Goal: Transaction & Acquisition: Book appointment/travel/reservation

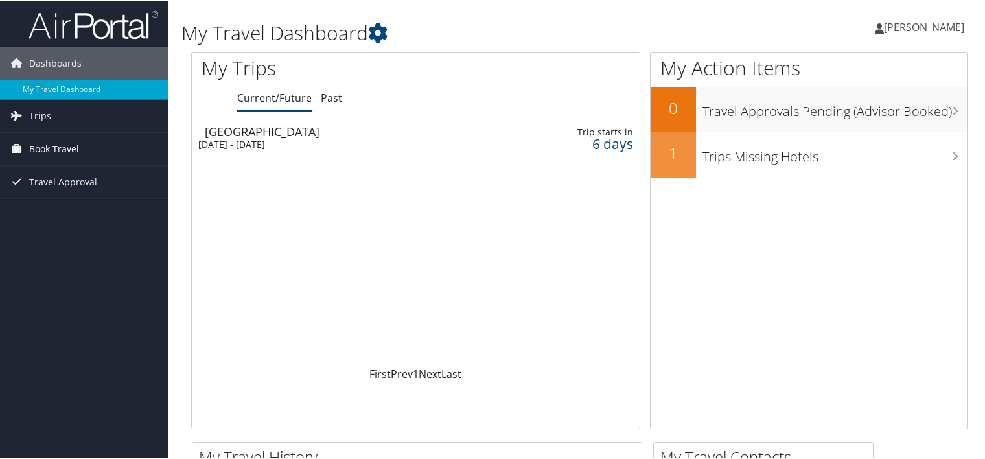
click at [62, 151] on span "Book Travel" at bounding box center [54, 148] width 50 height 32
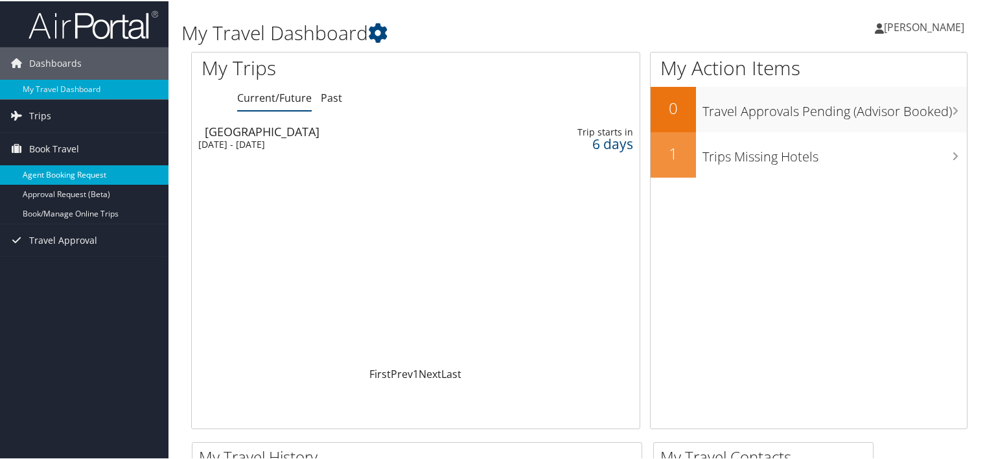
click at [87, 173] on link "Agent Booking Request" at bounding box center [84, 173] width 168 height 19
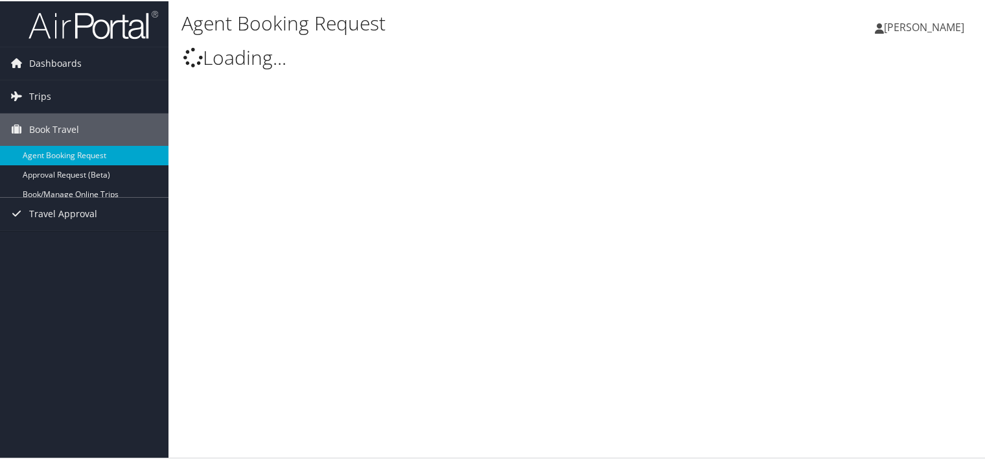
select select "[EMAIL_ADDRESS][DOMAIN_NAME]"
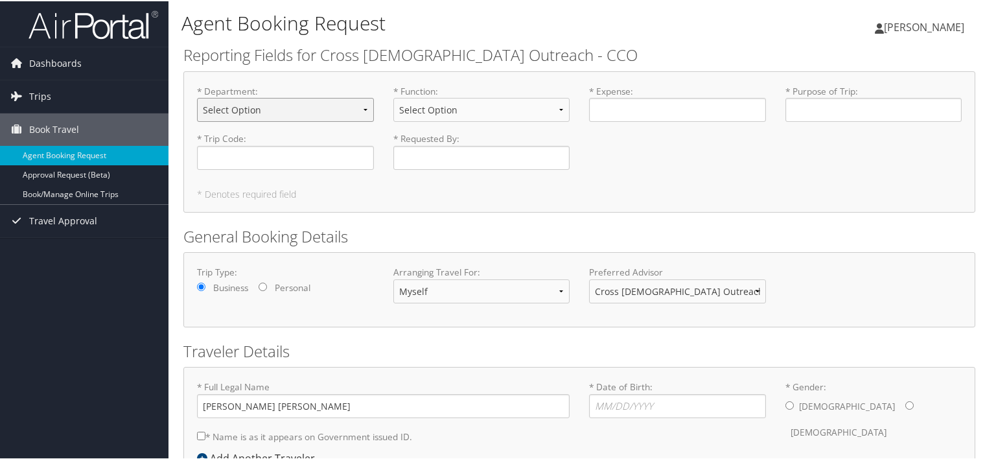
click at [266, 106] on select "Select Option 01 - Aid Services Projects GIK 02 - Executive 03 - Accounting 04 …" at bounding box center [285, 109] width 177 height 24
click at [314, 102] on select "Select Option 01 - Aid Services Projects GIK 02 - Executive 03 - Accounting 04 …" at bounding box center [285, 109] width 177 height 24
click at [463, 103] on select "Select Option 03 - Project Development 04 - Missions Education 05 - Material Ai…" at bounding box center [481, 109] width 177 height 24
select select "20"
click at [393, 97] on select "Select Option 03 - Project Development 04 - Missions Education 05 - Material Ai…" at bounding box center [481, 109] width 177 height 24
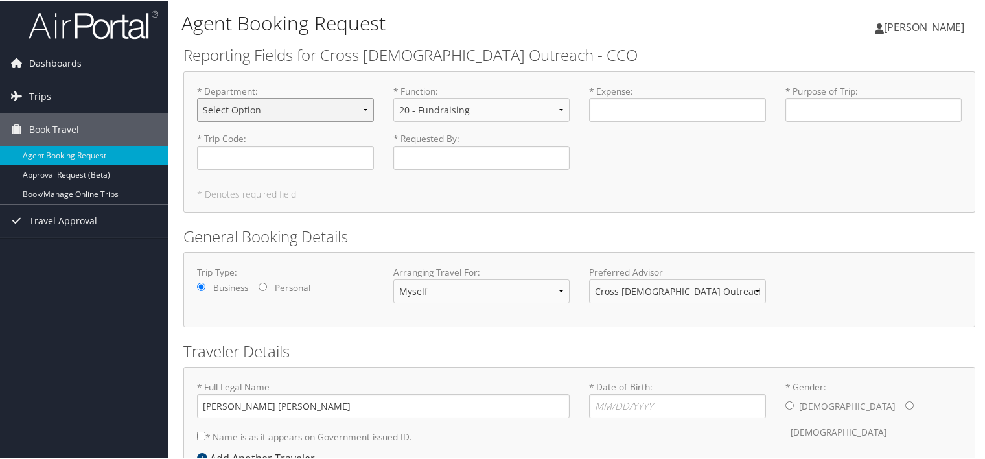
click at [314, 109] on select "Select Option 01 - Aid Services Projects GIK 02 - Executive 03 - Accounting 04 …" at bounding box center [285, 109] width 177 height 24
select select "08"
click at [197, 97] on select "Select Option 01 - Aid Services Projects GIK 02 - Executive 03 - Accounting 04 …" at bounding box center [285, 109] width 177 height 24
click at [652, 108] on input "* Expense : Required" at bounding box center [677, 109] width 177 height 24
click at [654, 112] on input "* Expense : Required" at bounding box center [677, 109] width 177 height 24
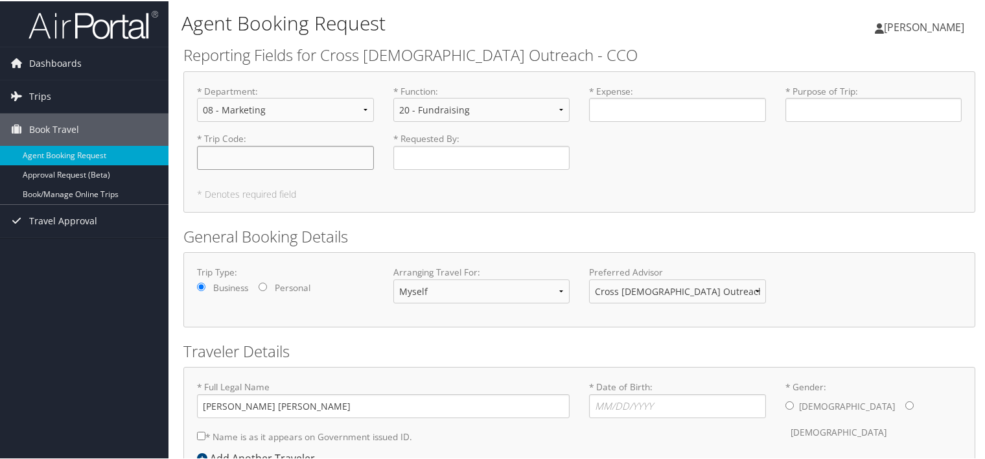
click at [332, 159] on input "* Trip Code : Required" at bounding box center [285, 156] width 177 height 24
click at [258, 155] on input "* Trip Code : Required" at bounding box center [285, 156] width 177 height 24
paste input "720 - USA1025 – Offsite"
type input "720 - USA1025 – Offsite"
click at [446, 159] on input "* Requested By : Required" at bounding box center [481, 156] width 177 height 24
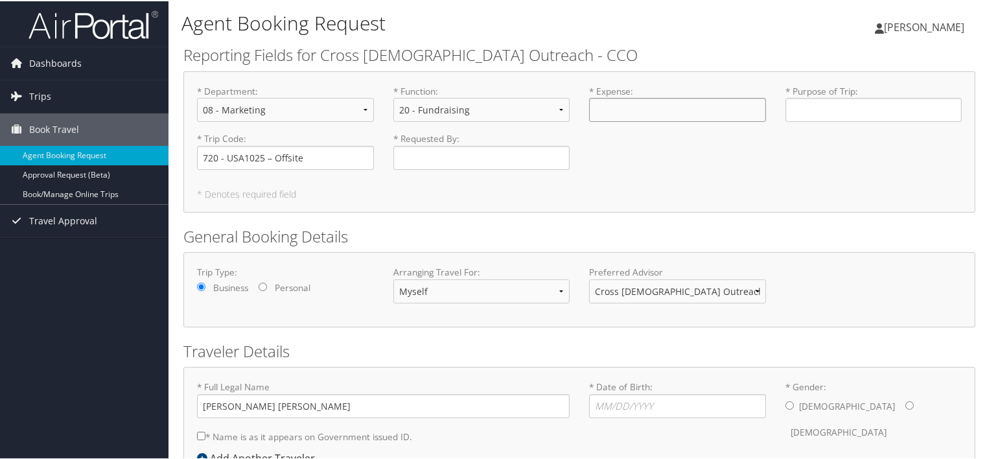
click at [676, 102] on input "* Expense : Required" at bounding box center [677, 109] width 177 height 24
click at [667, 112] on input "* Expense : Required" at bounding box center [677, 109] width 177 height 24
type input "6901"
click at [701, 159] on div "* Department : Select Option 01 - Aid Services Projects GIK 02 - Executive 03 -…" at bounding box center [579, 131] width 784 height 95
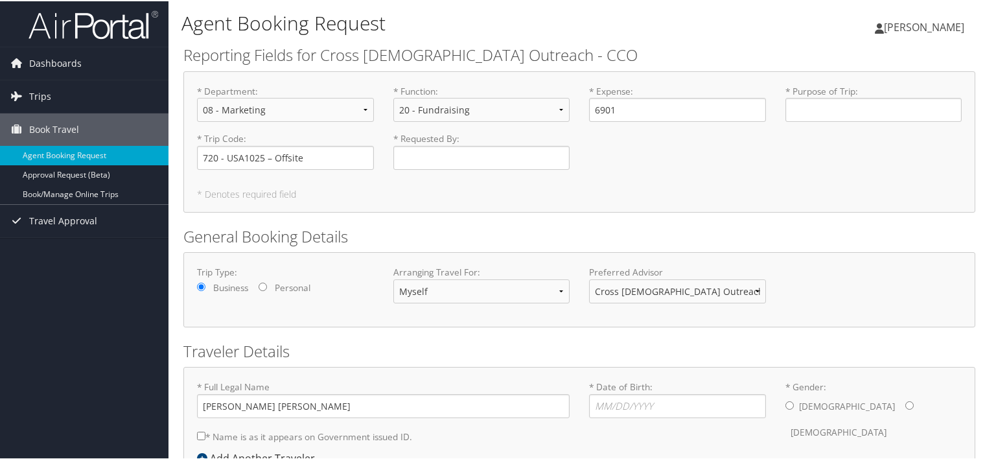
click at [594, 87] on label "* Expense : 6901 Required" at bounding box center [677, 102] width 177 height 37
click at [594, 97] on input "6901" at bounding box center [677, 109] width 177 height 24
click at [830, 111] on input "* Purpose of Trip : Required" at bounding box center [873, 109] width 177 height 24
click at [886, 109] on input "* Purpose of Trip : Required" at bounding box center [873, 109] width 177 height 24
click at [849, 110] on input "* Purpose of Trip : Required" at bounding box center [873, 109] width 177 height 24
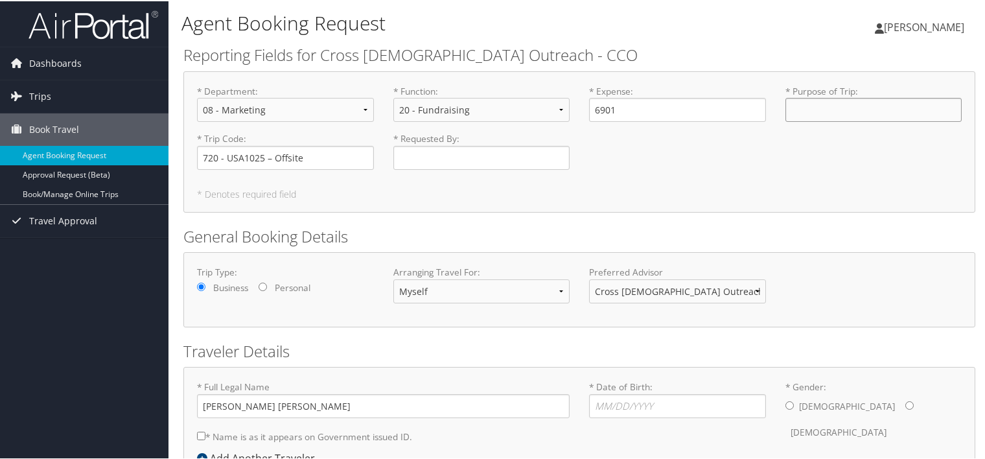
paste input "Offsite Marketing Managers Strategy Meeting - FL"
type input "Offsite Marketing Managers Strategy Meeting - FL"
click at [635, 168] on div "* Department : Select Option 01 - Aid Services Projects GIK 02 - Executive 03 -…" at bounding box center [579, 131] width 784 height 95
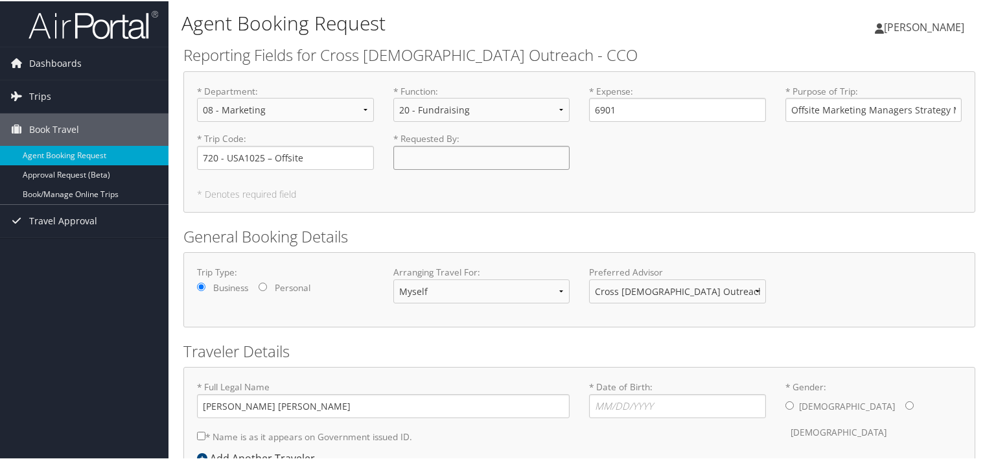
click at [527, 157] on input "* Requested By : Required" at bounding box center [481, 156] width 177 height 24
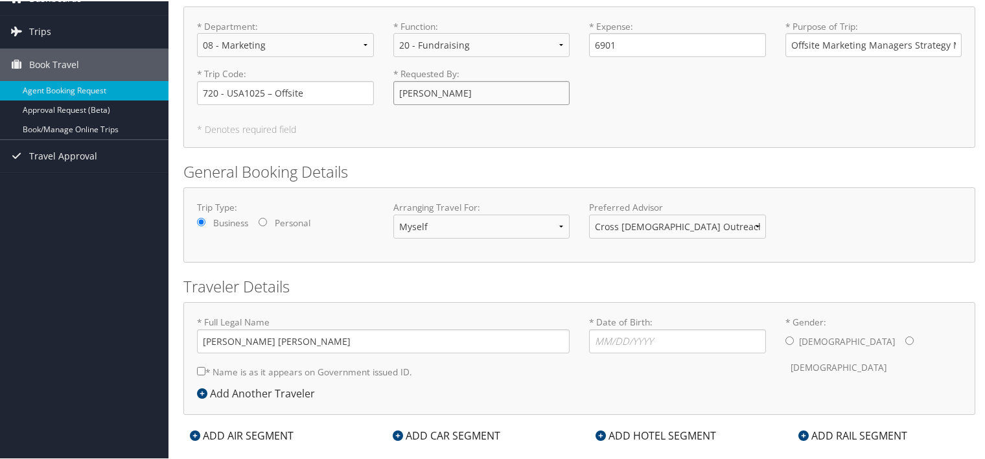
type input "[PERSON_NAME]"
click at [710, 228] on select "Cross Catholic Outreach Advisor Team" at bounding box center [677, 225] width 177 height 24
click at [632, 337] on input "* Date of Birth: Invalid Date" at bounding box center [677, 340] width 177 height 24
type input "09/11/1989"
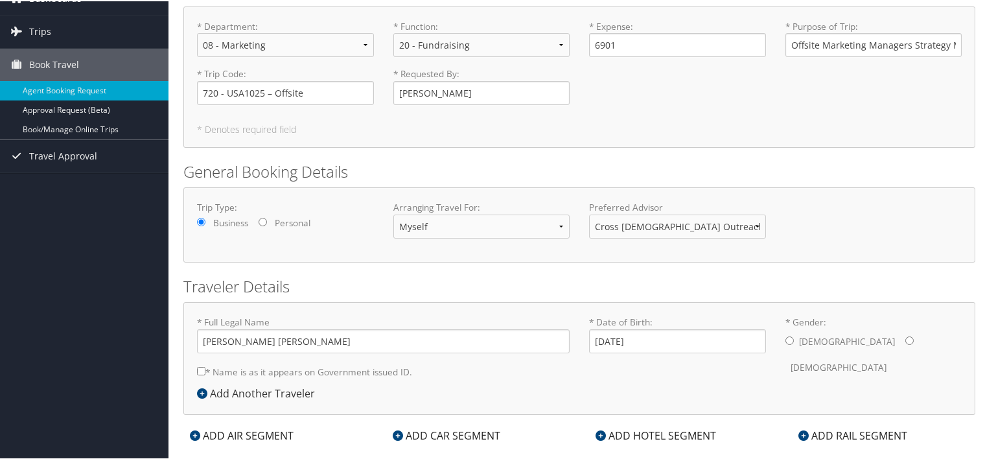
click at [787, 338] on input "* Gender: Male Female" at bounding box center [789, 339] width 8 height 8
radio input "true"
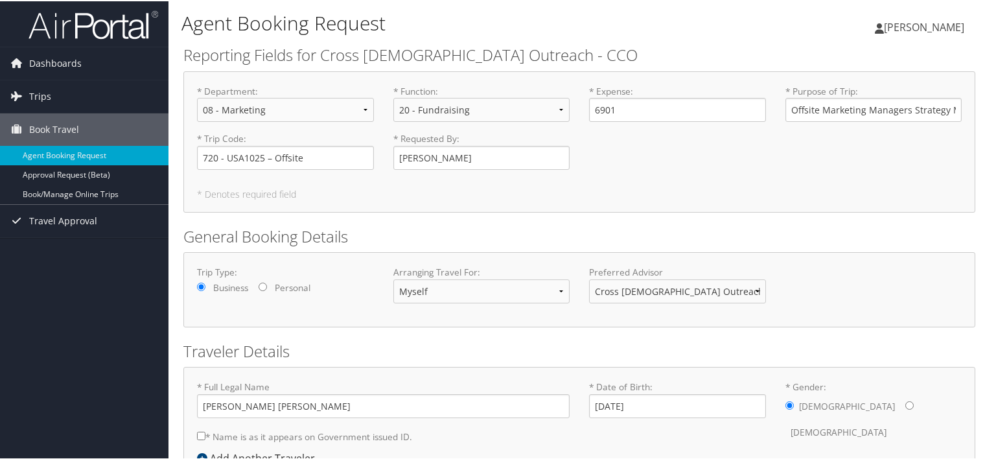
scroll to position [86, 0]
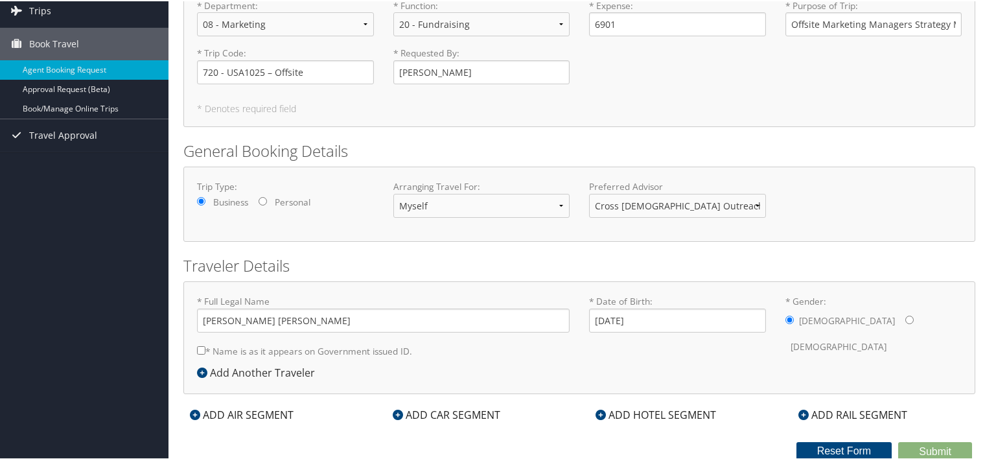
click at [285, 412] on div "ADD AIR SEGMENT" at bounding box center [241, 414] width 117 height 16
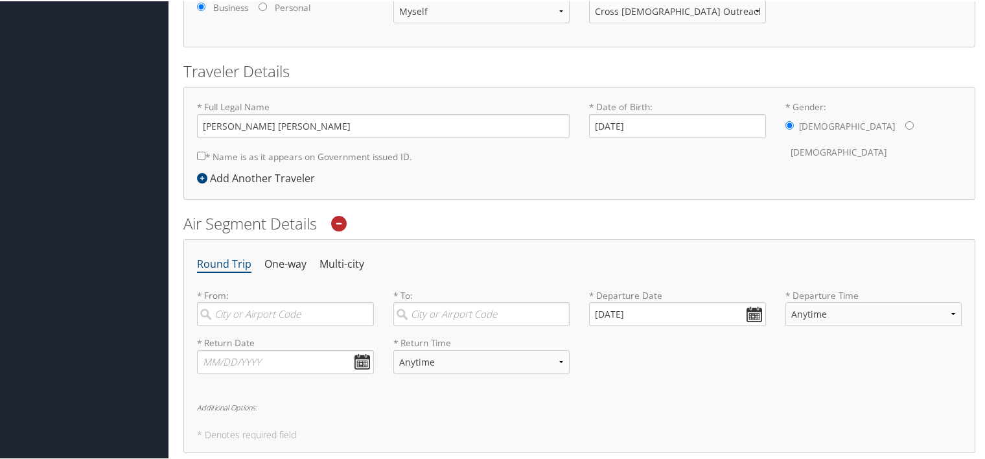
scroll to position [409, 0]
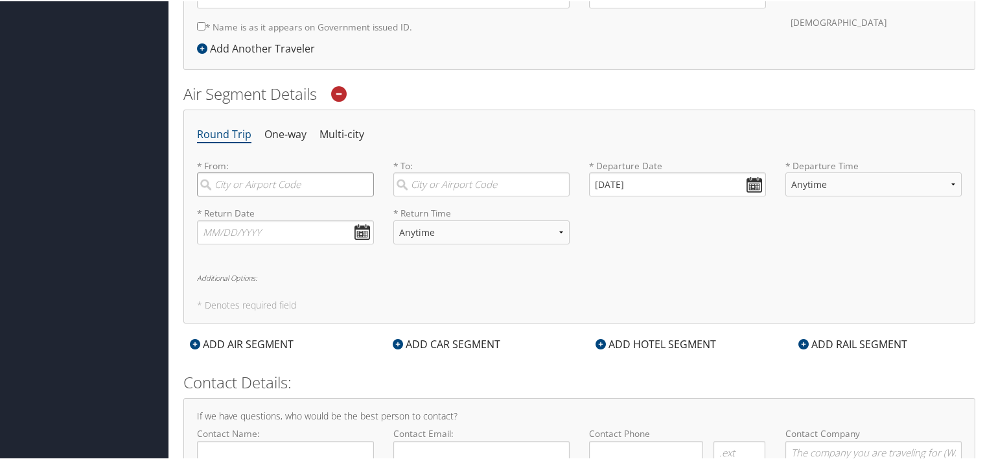
click at [273, 181] on input "search" at bounding box center [285, 183] width 177 height 24
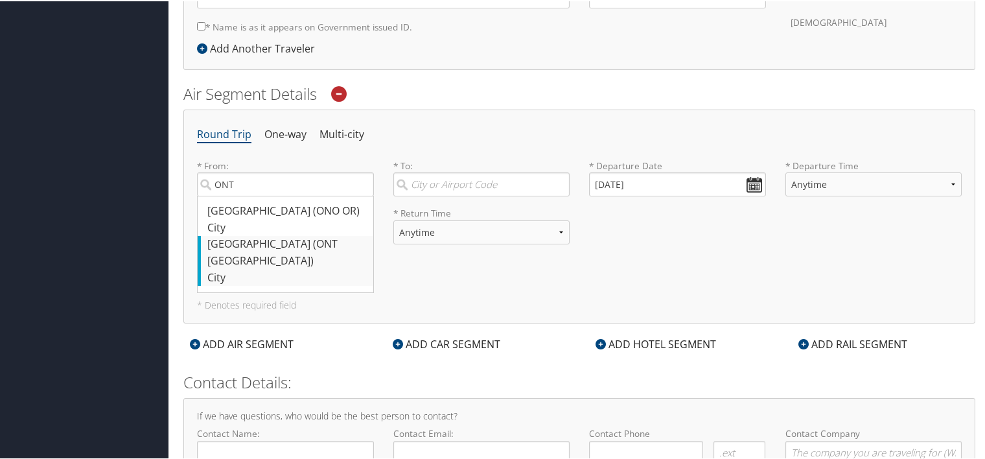
click at [297, 246] on div "Ontario (ONT CA)" at bounding box center [286, 250] width 159 height 33
click at [297, 195] on input "ONT" at bounding box center [285, 183] width 177 height 24
type input "Ontario (ONT CA)"
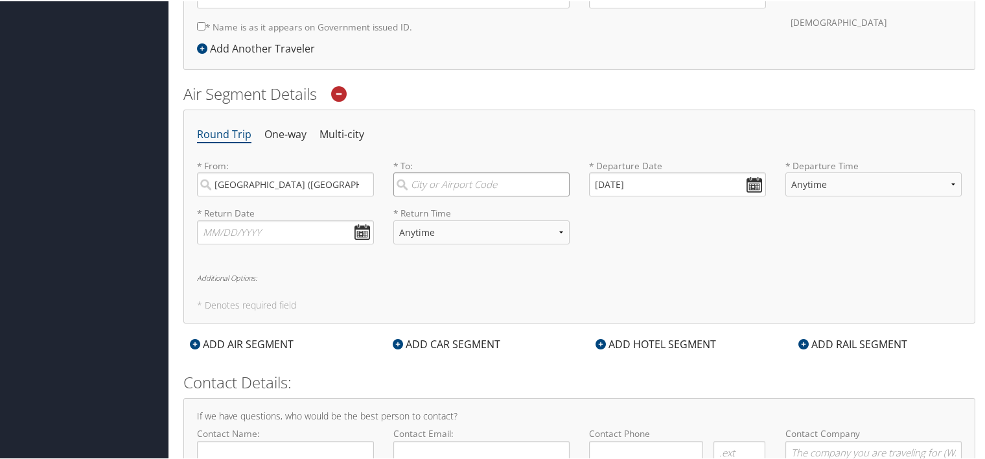
click at [485, 174] on input "search" at bounding box center [481, 183] width 177 height 24
click at [482, 212] on div "Tampa (TPA FL)" at bounding box center [483, 209] width 159 height 17
click at [482, 195] on input "TPA" at bounding box center [481, 183] width 177 height 24
type input "Tampa (TPA FL)"
click at [749, 182] on input "09/10/2025" at bounding box center [677, 183] width 177 height 24
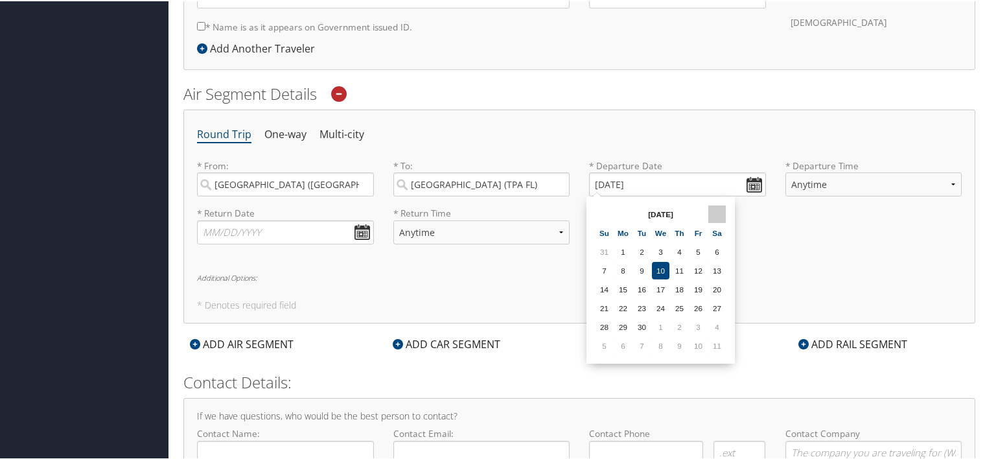
click at [713, 209] on th at bounding box center [716, 212] width 17 height 17
click at [641, 304] on td "21" at bounding box center [641, 306] width 17 height 17
type input "10/21/2025"
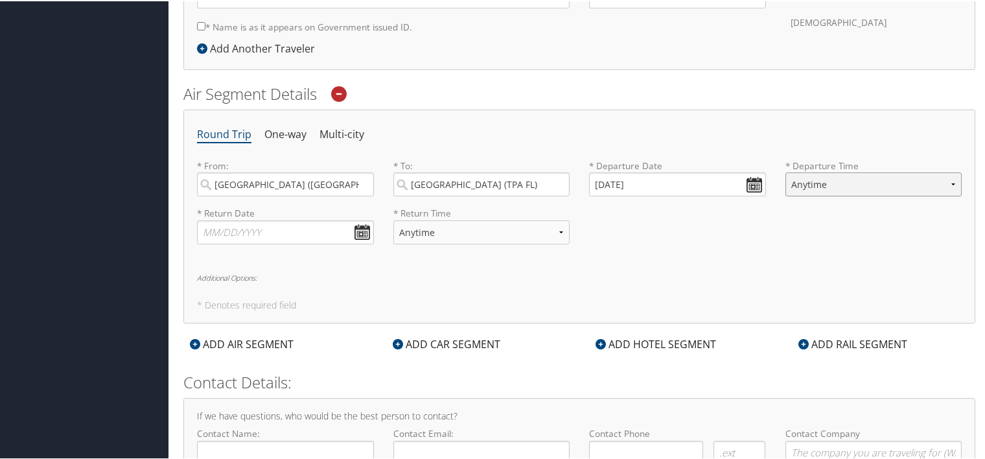
click at [877, 177] on select "Anytime Early Morning (5AM-7AM) Morning (7AM-12PM) Afternoon (12PM-5PM) Evening…" at bounding box center [873, 183] width 177 height 24
select select "7AM-12PM"
click at [785, 171] on select "Anytime Early Morning (5AM-7AM) Morning (7AM-12PM) Afternoon (12PM-5PM) Evening…" at bounding box center [873, 183] width 177 height 24
click at [282, 226] on input "text" at bounding box center [285, 231] width 177 height 24
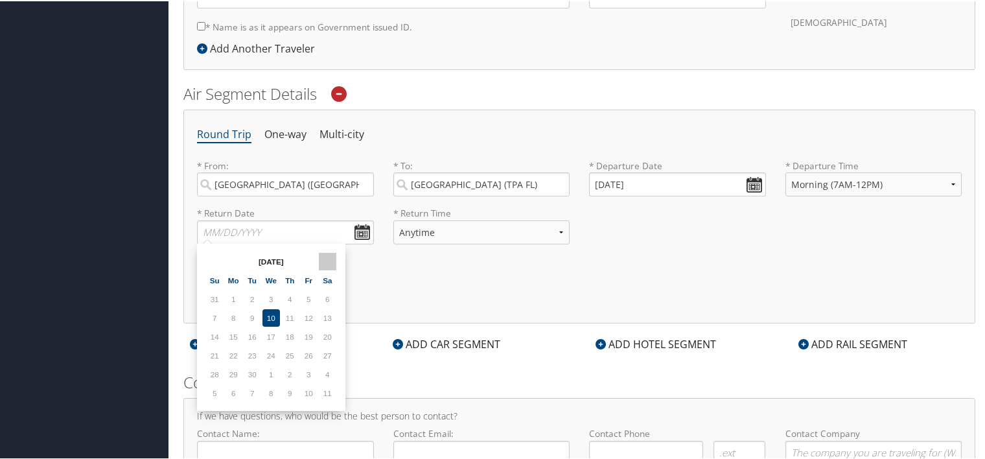
click at [329, 252] on th at bounding box center [327, 259] width 17 height 17
click at [308, 356] on td "24" at bounding box center [308, 353] width 17 height 17
type input "10/24/2025"
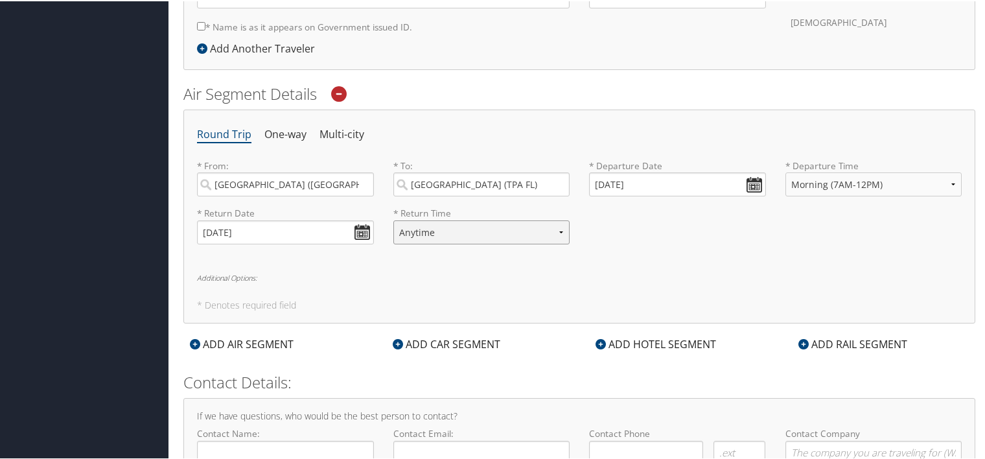
click at [459, 235] on select "Anytime Early Morning (5AM-7AM) Morning (7AM-12PM) Afternoon (12PM-5PM) Evening…" at bounding box center [481, 231] width 177 height 24
select select "12PM-5PM"
click at [393, 219] on select "Anytime Early Morning (5AM-7AM) Morning (7AM-12PM) Afternoon (12PM-5PM) Evening…" at bounding box center [481, 231] width 177 height 24
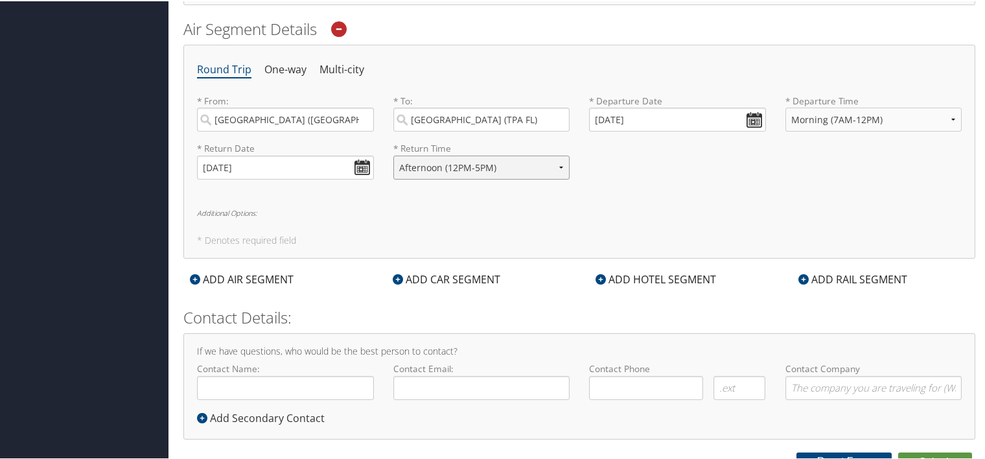
scroll to position [484, 0]
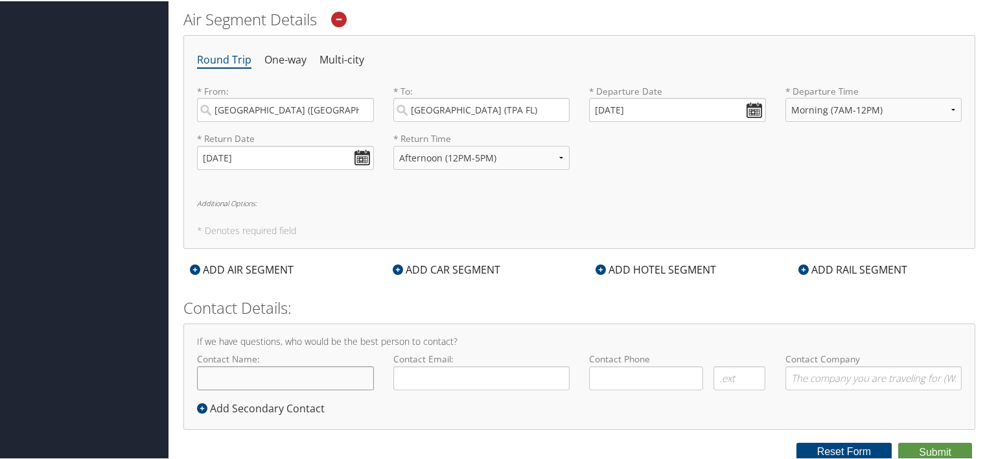
click at [290, 376] on input "Contact Name:" at bounding box center [285, 377] width 177 height 24
type input "[PERSON_NAME]"
type input "tsutton@crosscatholic.org"
type input "(909) 973-3878"
click at [873, 372] on input "Contact Company" at bounding box center [873, 377] width 177 height 24
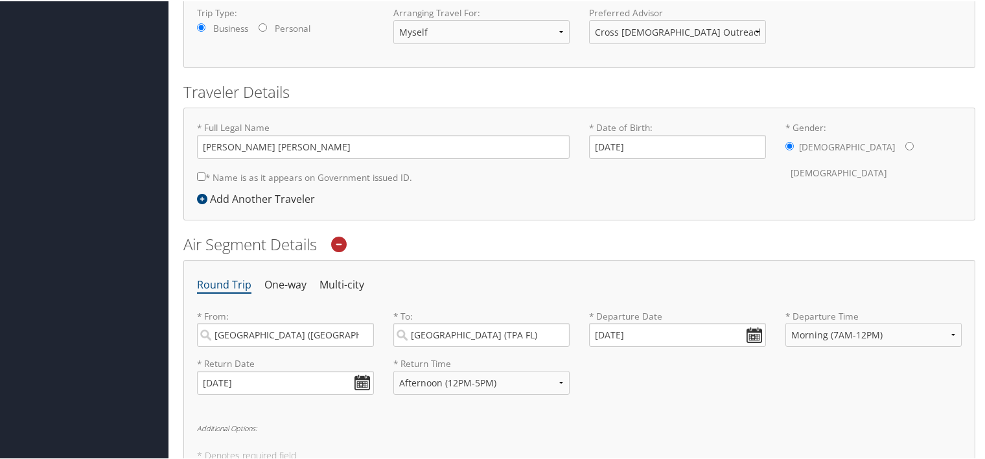
scroll to position [324, 0]
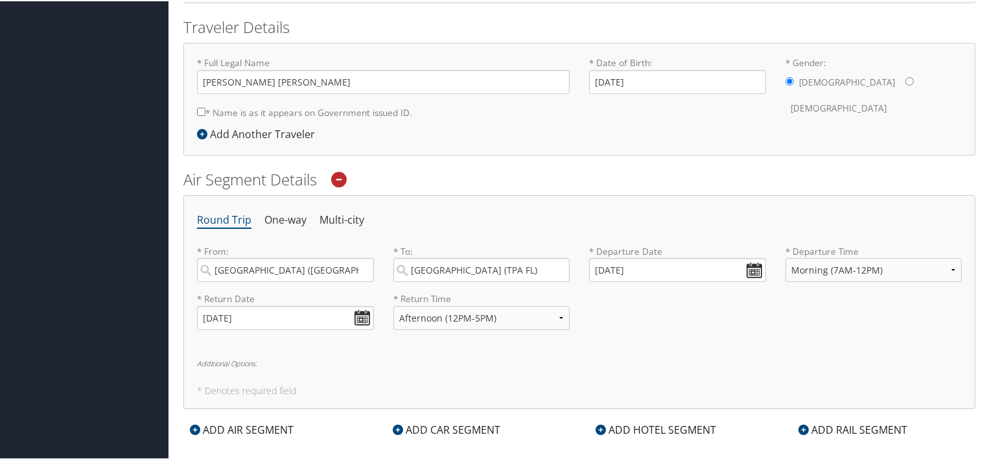
type input "CCO"
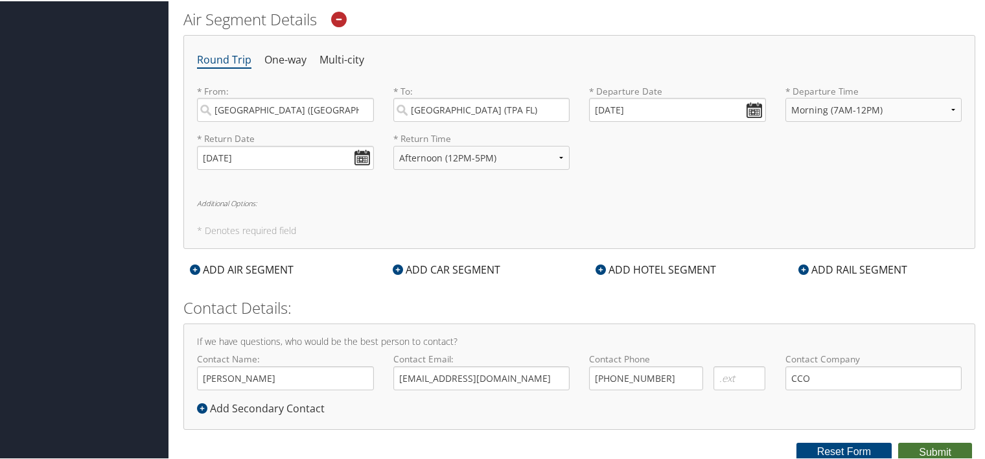
click at [946, 450] on button "Submit" at bounding box center [935, 450] width 74 height 19
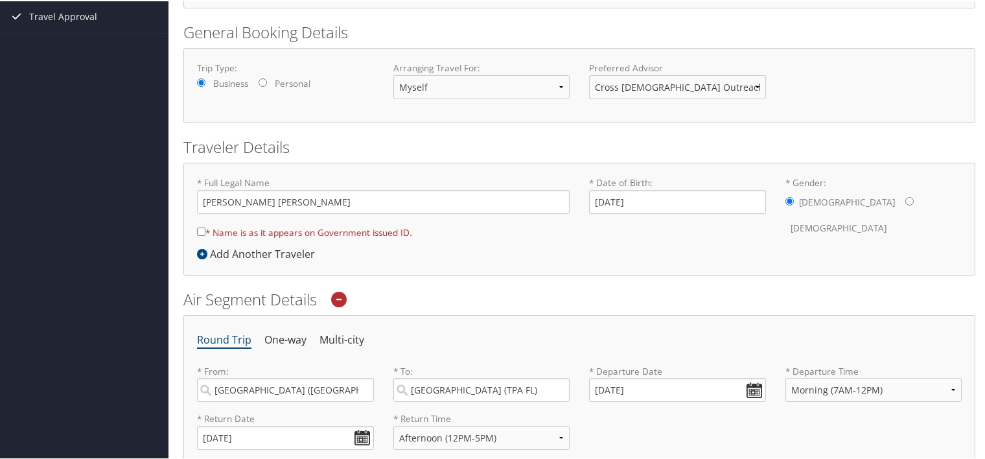
click at [198, 228] on input "* Name is as it appears on Government issued ID." at bounding box center [201, 230] width 8 height 8
checkbox input "true"
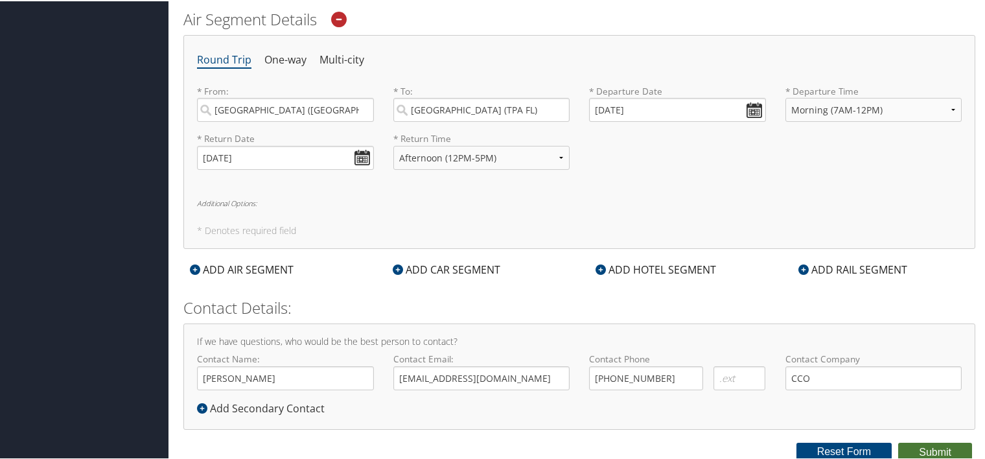
click at [917, 442] on button "Submit" at bounding box center [935, 450] width 74 height 19
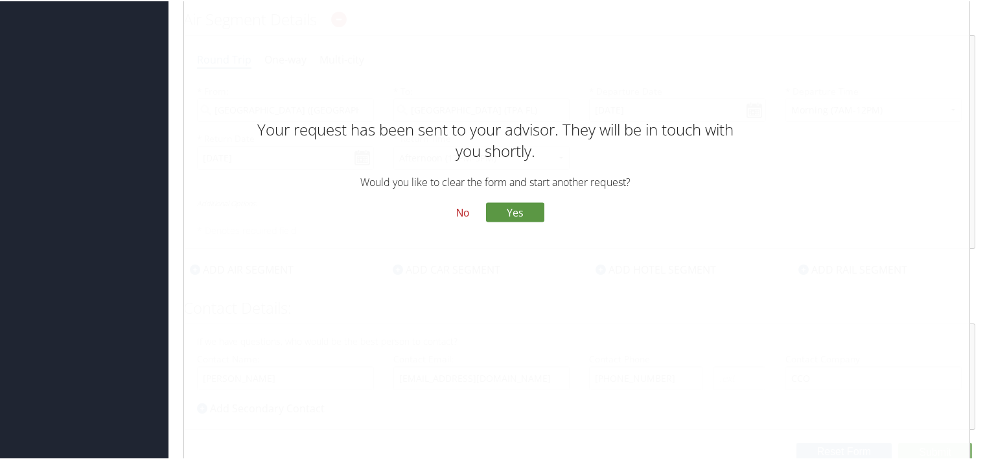
click at [465, 216] on button "No" at bounding box center [463, 212] width 34 height 22
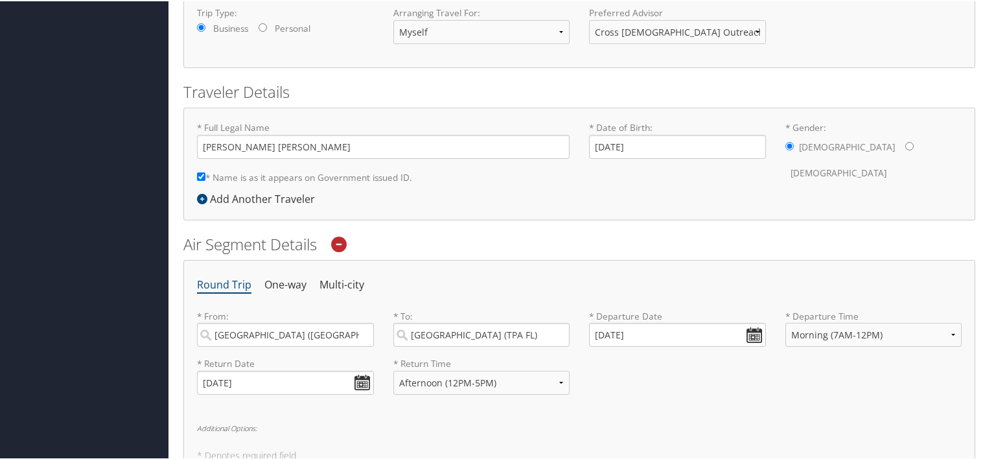
scroll to position [324, 0]
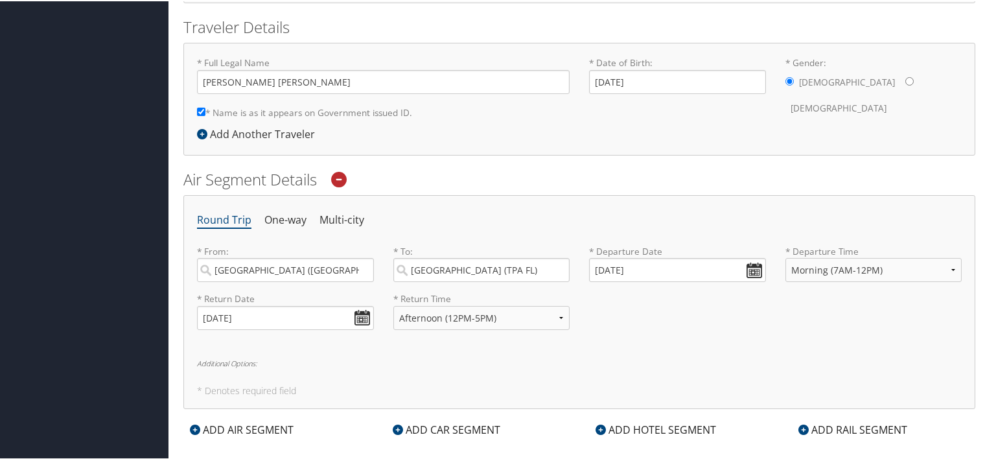
drag, startPoint x: 259, startPoint y: 389, endPoint x: 249, endPoint y: 377, distance: 15.2
click at [259, 389] on h5 "* Denotes required field" at bounding box center [579, 389] width 764 height 9
click at [238, 355] on div "Round Trip One-way Multi-city * From: Ontario (ONT CA) Required * To: Tampa (TP…" at bounding box center [579, 300] width 792 height 213
click at [241, 365] on h6 "Additional Options:" at bounding box center [579, 361] width 764 height 7
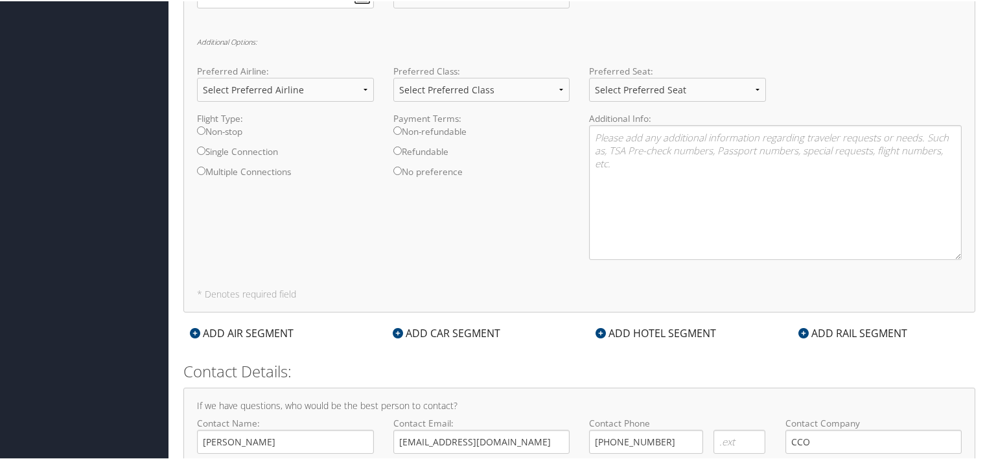
scroll to position [516, 0]
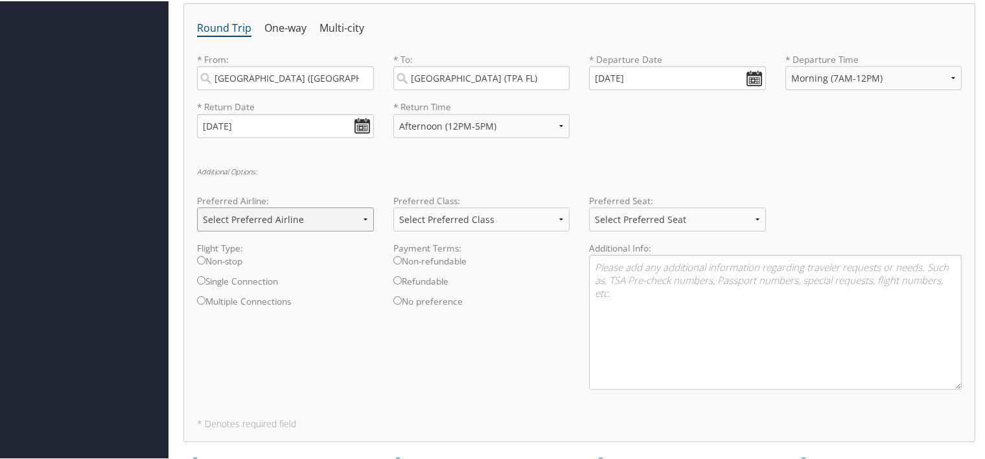
click at [299, 218] on select "Select Preferred Airline Delta United Airlines American Airlines Southwest Airl…" at bounding box center [285, 218] width 177 height 24
click at [397, 279] on input "Refundable" at bounding box center [397, 279] width 8 height 8
radio input "true"
click at [202, 276] on input "Single Connection" at bounding box center [201, 279] width 8 height 8
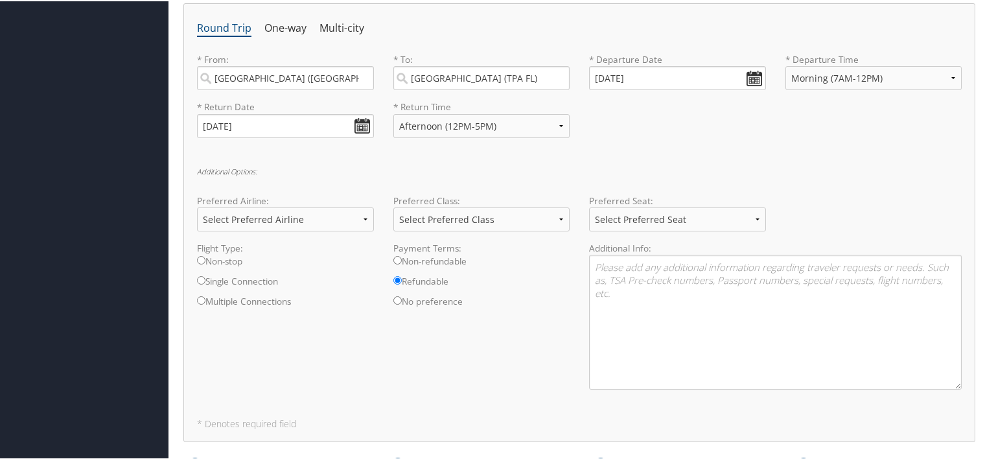
radio input "true"
click at [202, 276] on input "Single Connection" at bounding box center [201, 279] width 8 height 8
click at [488, 215] on select "Select Preferred Class Economy Economy Plus Business First Class" at bounding box center [481, 218] width 177 height 24
click at [580, 166] on h6 "Additional Options:" at bounding box center [579, 169] width 764 height 7
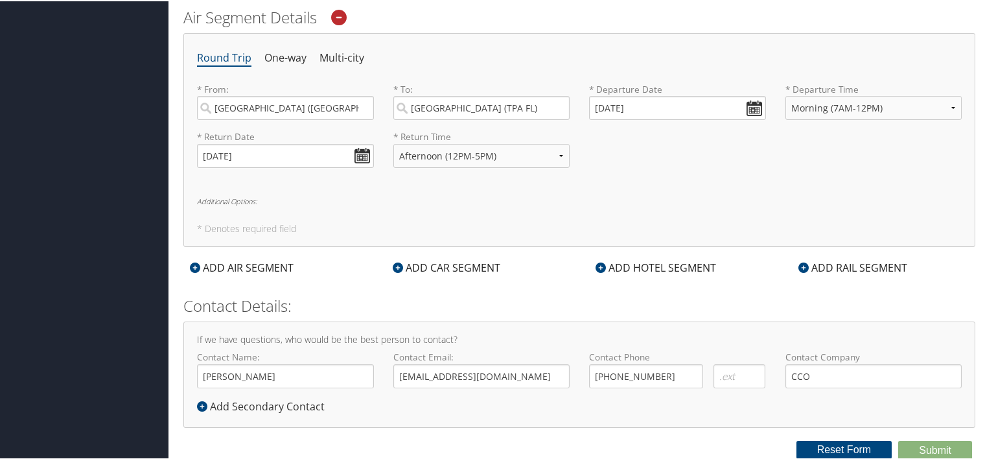
scroll to position [484, 0]
click at [222, 200] on h6 "Additional Options:" at bounding box center [579, 201] width 764 height 7
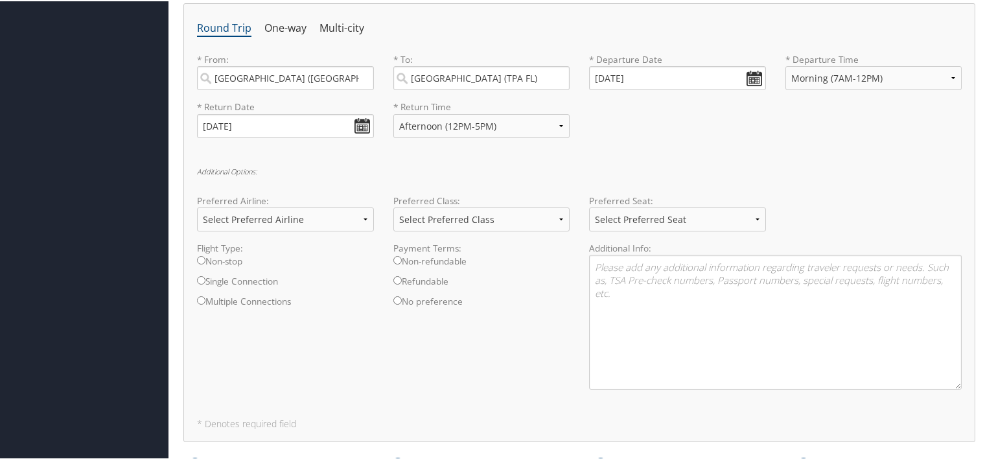
click at [200, 259] on input "Non-stop" at bounding box center [201, 259] width 8 height 8
radio input "true"
click at [394, 279] on input "Refundable" at bounding box center [397, 279] width 8 height 8
radio input "true"
click at [627, 220] on select "Select Preferred Seat Aisle Window Middle" at bounding box center [677, 218] width 177 height 24
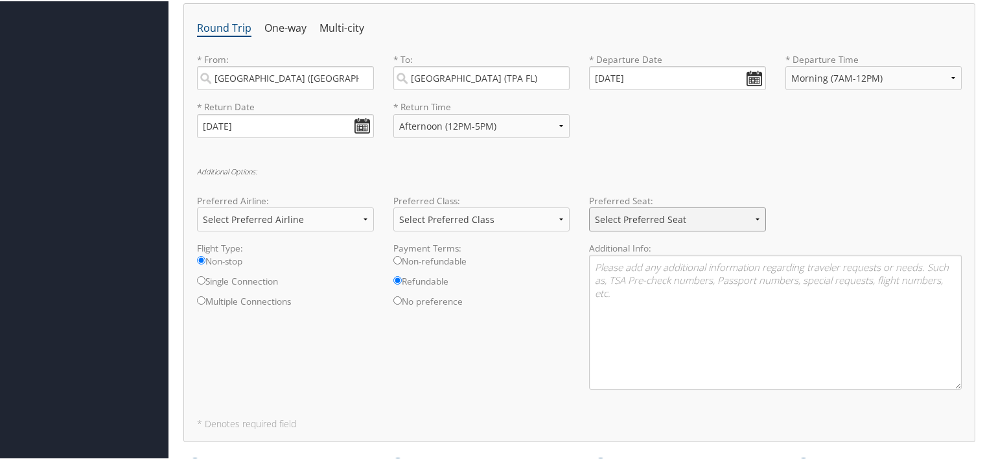
select select "Window"
click at [589, 206] on select "Select Preferred Seat Aisle Window Middle" at bounding box center [677, 218] width 177 height 24
click at [630, 271] on textarea at bounding box center [775, 320] width 372 height 135
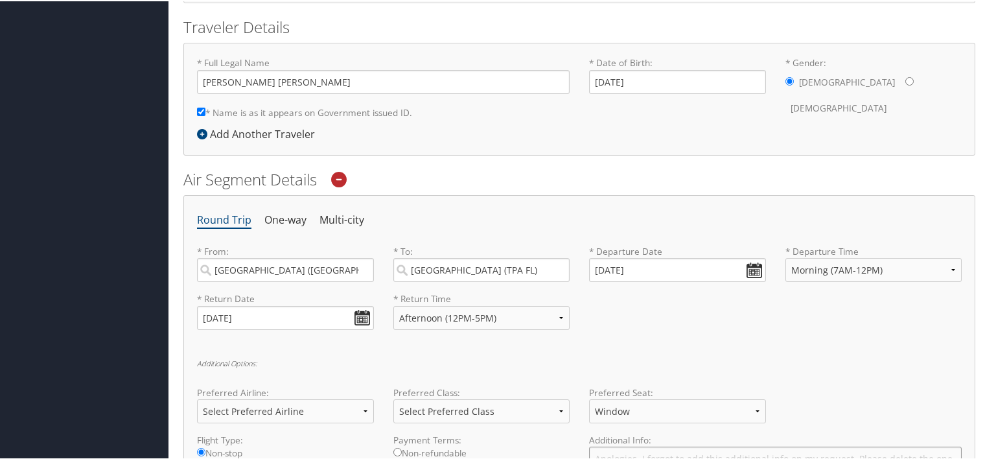
scroll to position [453, 0]
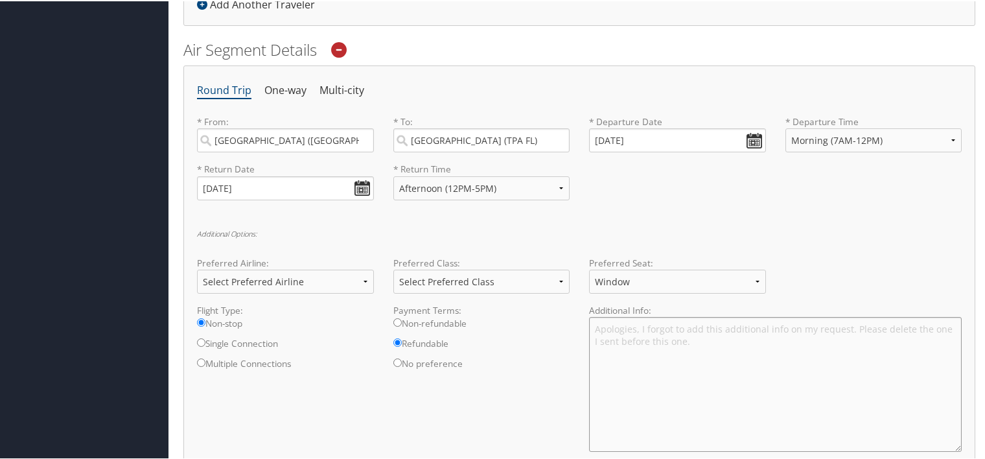
click at [697, 341] on textarea "Apologies, I forgot to add this additional info on my request. Please delete th…" at bounding box center [775, 382] width 372 height 135
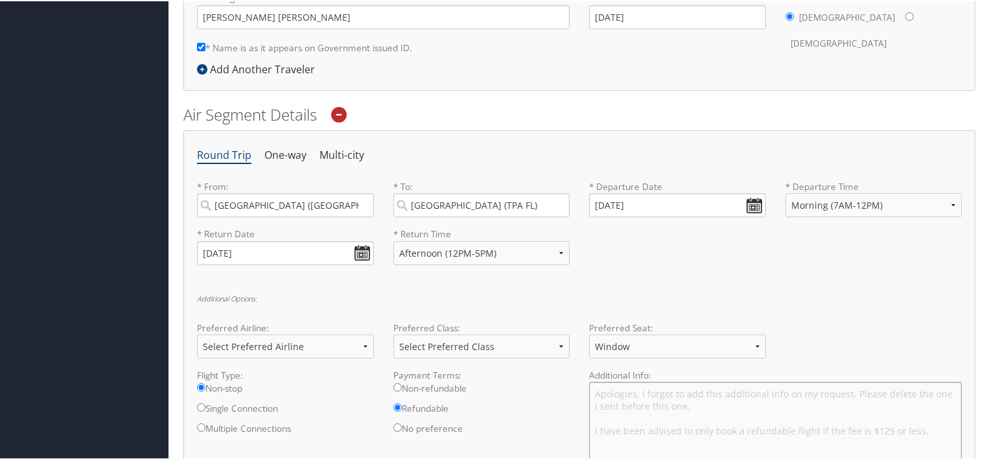
scroll to position [518, 0]
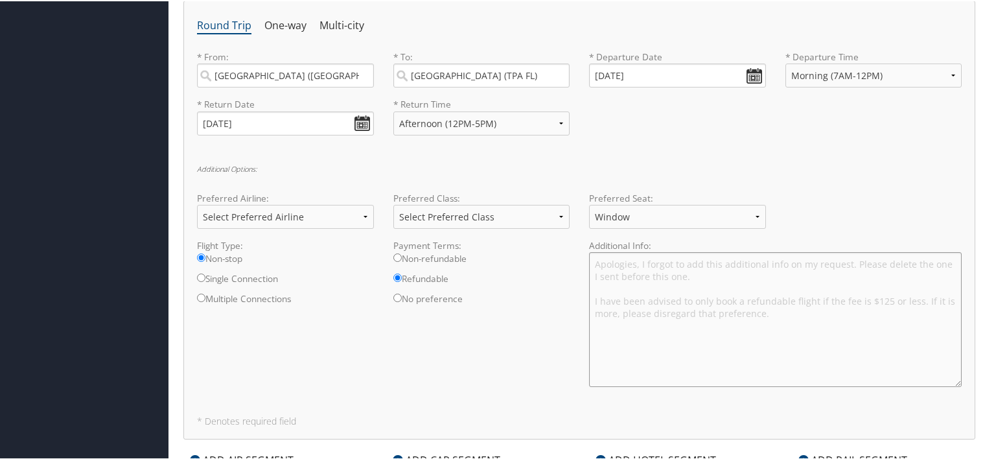
type textarea "Apologies, I forgot to add this additional info on my request. Please delete th…"
click at [329, 215] on select "Select Preferred Airline Delta United Airlines American Airlines Southwest Airl…" at bounding box center [285, 215] width 177 height 24
select select "United Airlines(UA)"
click at [197, 203] on select "Select Preferred Airline Delta United Airlines American Airlines Southwest Airl…" at bounding box center [285, 215] width 177 height 24
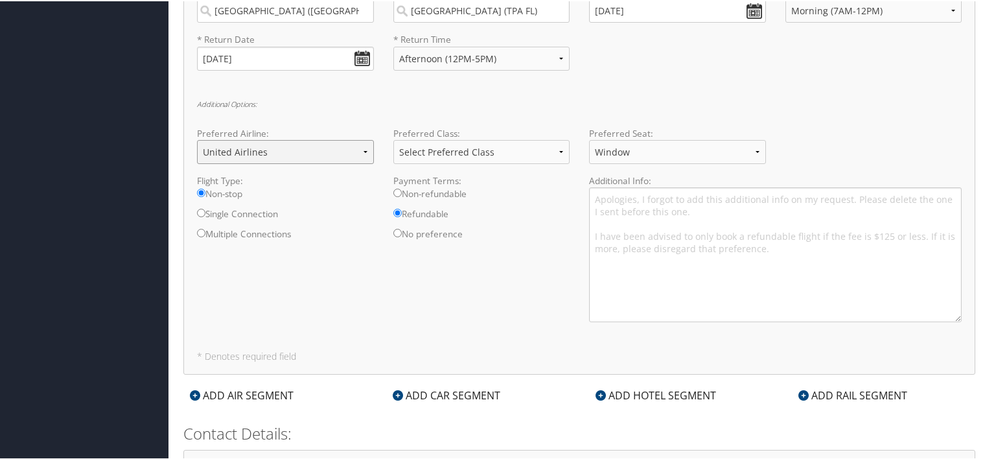
scroll to position [710, 0]
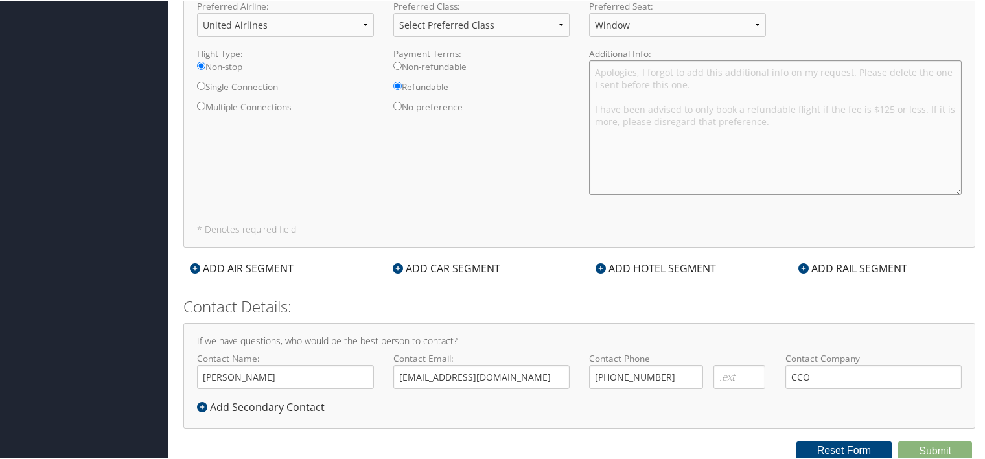
click at [748, 127] on textarea "Apologies, I forgot to add this additional info on my request. Please delete th…" at bounding box center [775, 126] width 372 height 135
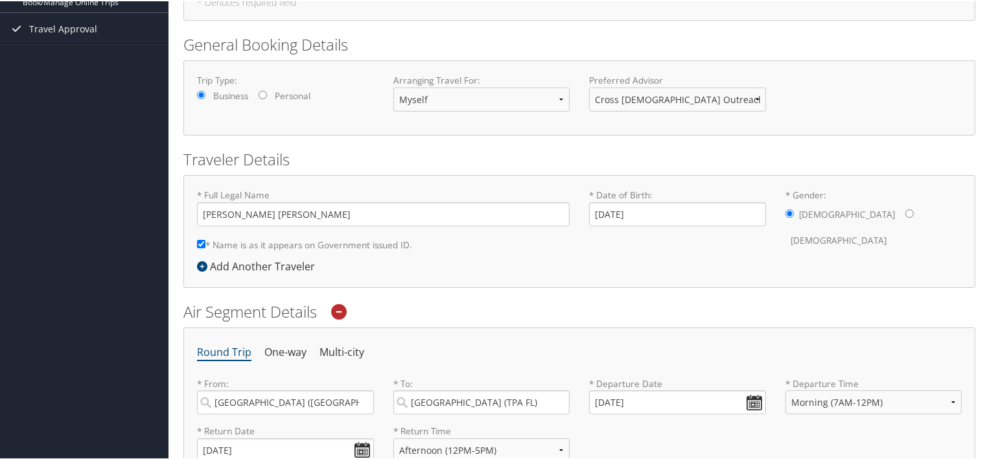
scroll to position [0, 0]
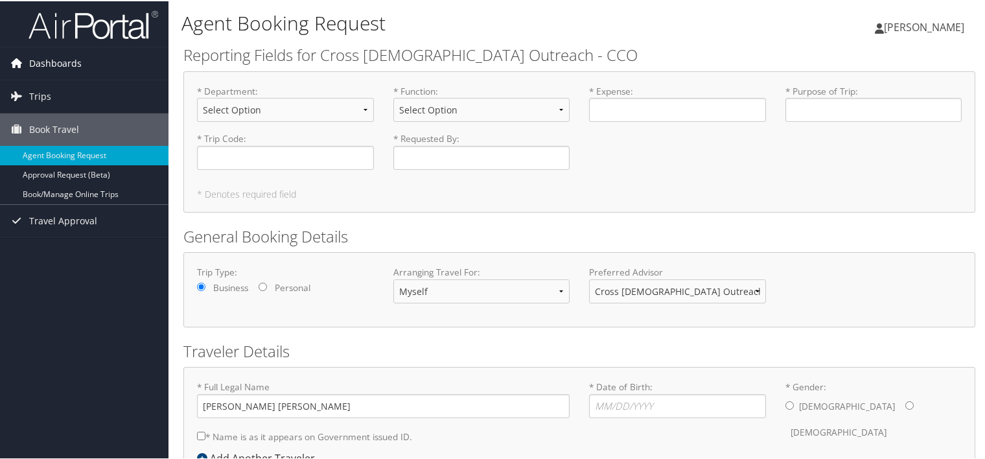
click at [70, 65] on span "Dashboards" at bounding box center [55, 62] width 52 height 32
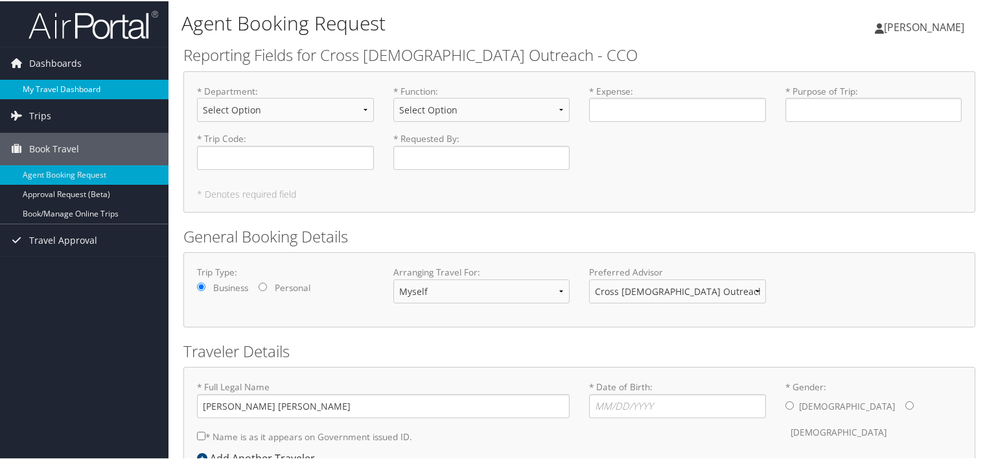
click at [73, 89] on link "My Travel Dashboard" at bounding box center [84, 87] width 168 height 19
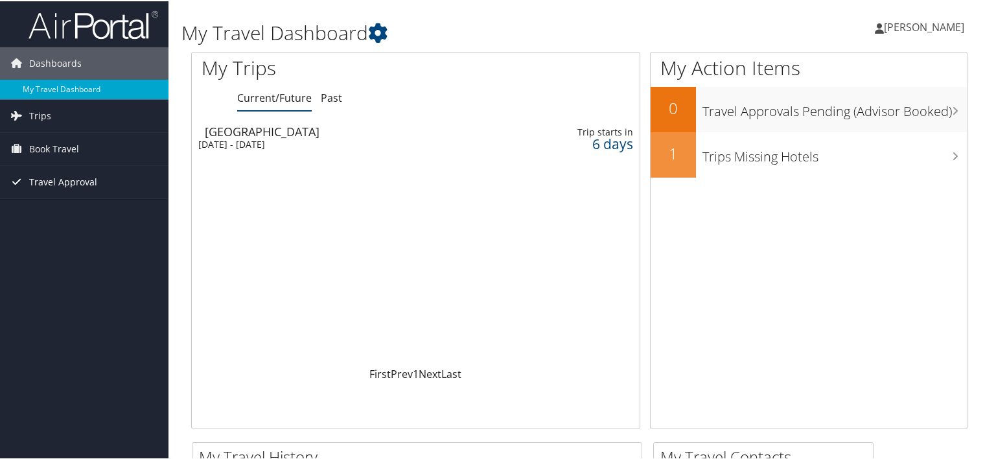
click at [87, 180] on span "Travel Approval" at bounding box center [63, 181] width 68 height 32
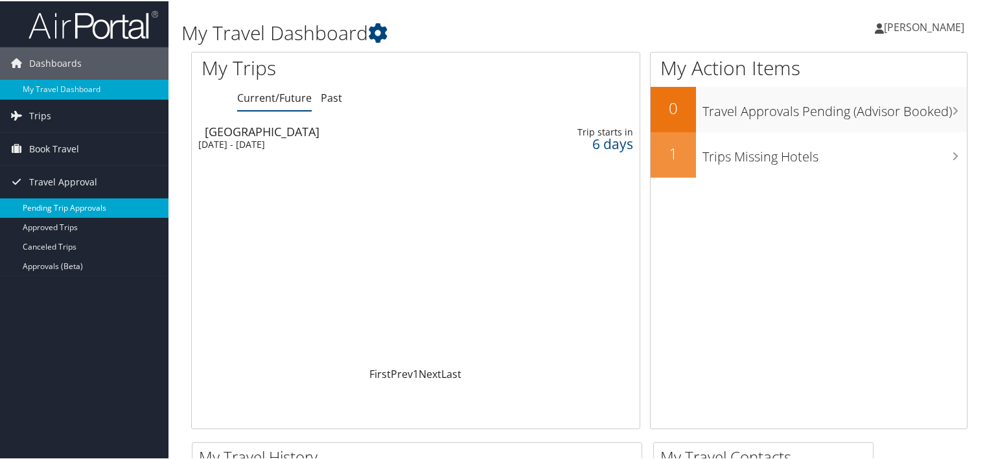
click at [78, 203] on link "Pending Trip Approvals" at bounding box center [84, 206] width 168 height 19
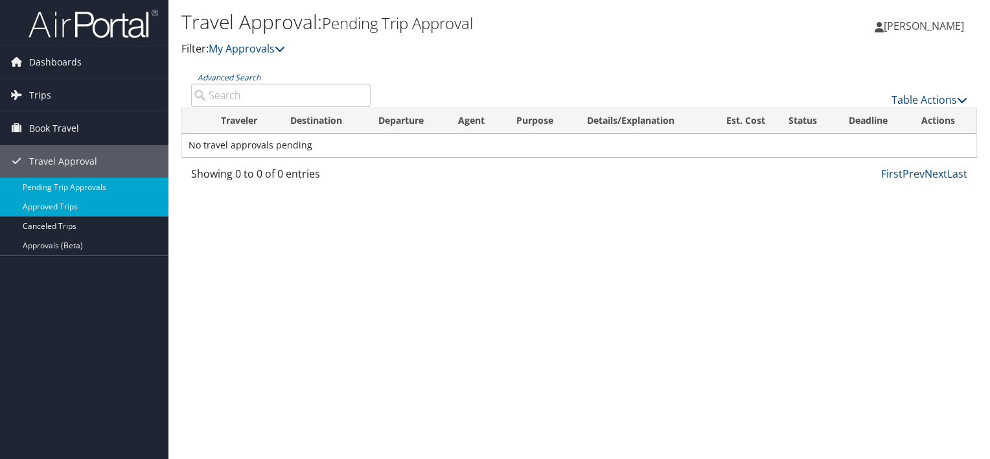
click at [75, 210] on link "Approved Trips" at bounding box center [84, 206] width 168 height 19
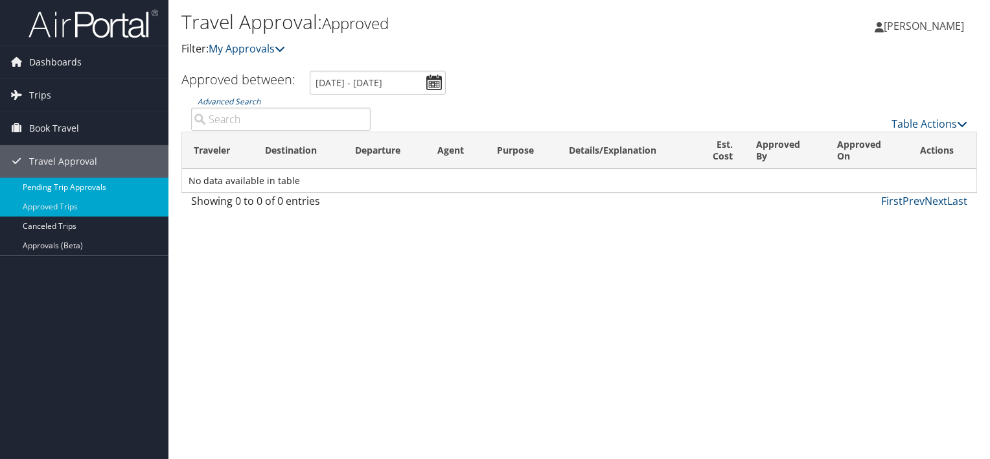
click at [145, 189] on link "Pending Trip Approvals" at bounding box center [84, 186] width 168 height 19
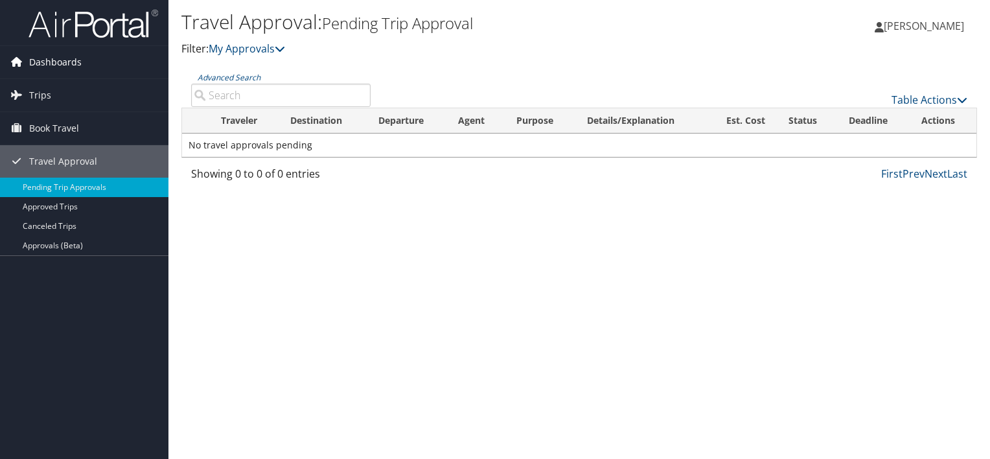
click at [95, 67] on link "Dashboards" at bounding box center [84, 62] width 168 height 32
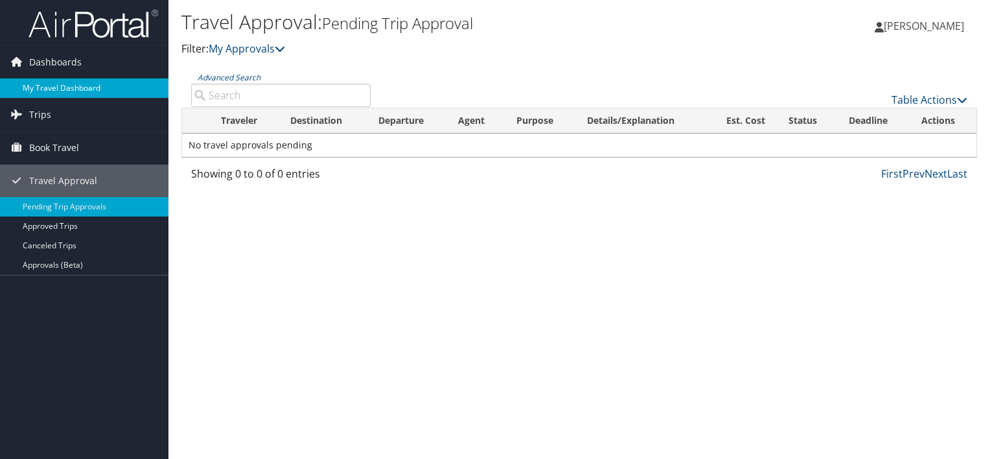
click at [78, 87] on link "My Travel Dashboard" at bounding box center [84, 87] width 168 height 19
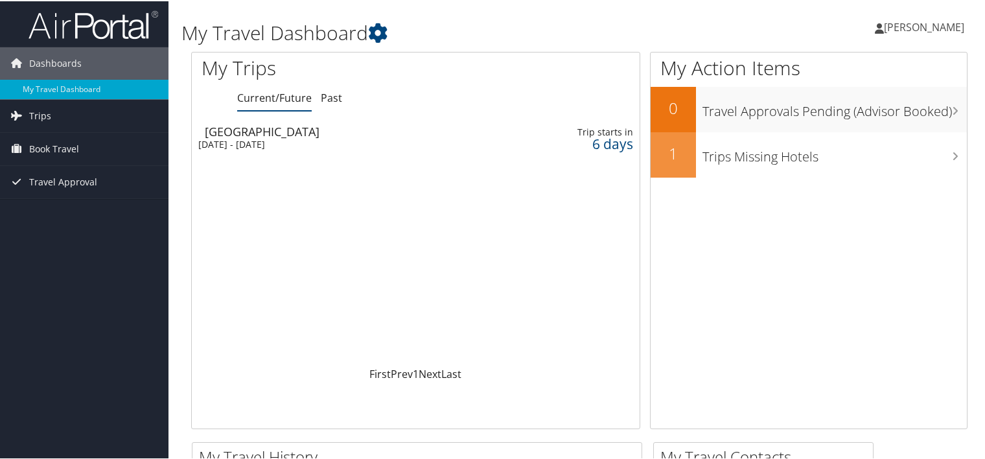
click at [297, 140] on div "[DATE] - [DATE]" at bounding box center [340, 143] width 285 height 12
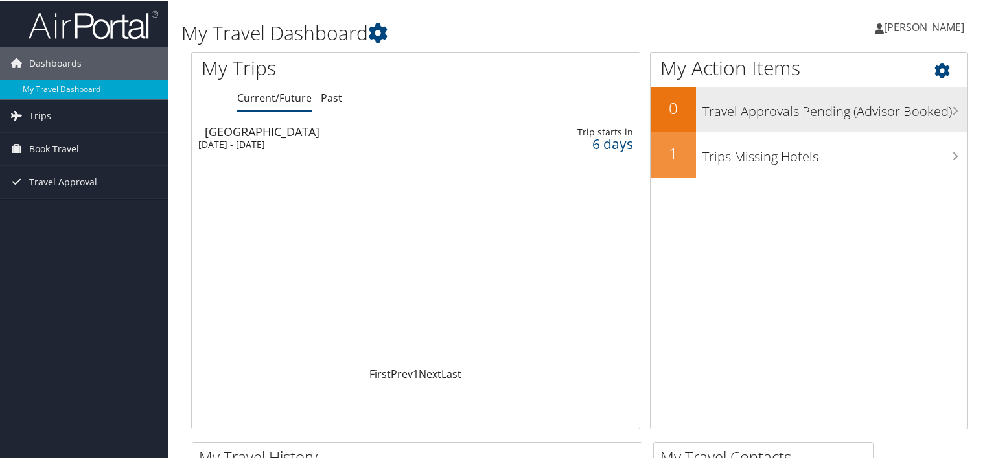
click at [753, 104] on h3 "Travel Approvals Pending (Advisor Booked)" at bounding box center [834, 107] width 264 height 25
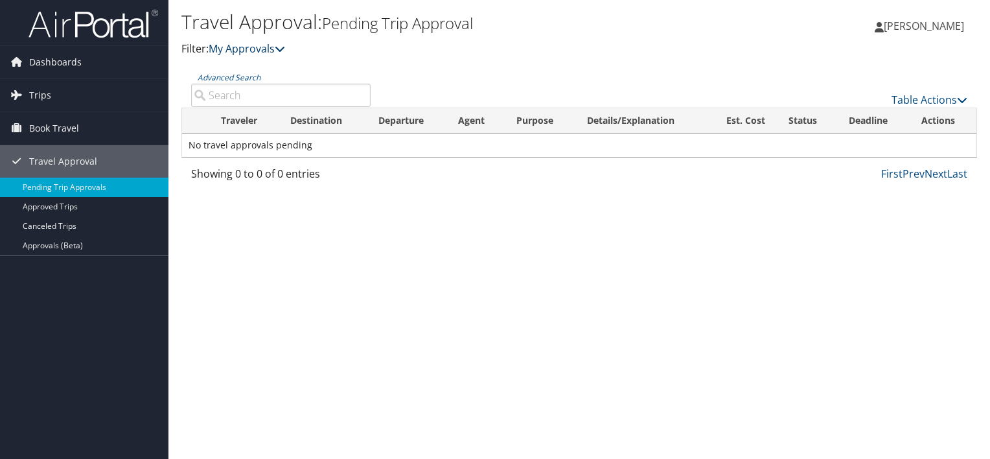
click at [285, 47] on icon at bounding box center [280, 48] width 10 height 10
click at [285, 44] on icon at bounding box center [280, 48] width 10 height 10
click at [285, 48] on icon at bounding box center [280, 48] width 10 height 10
click at [52, 62] on span "Dashboards" at bounding box center [55, 62] width 52 height 32
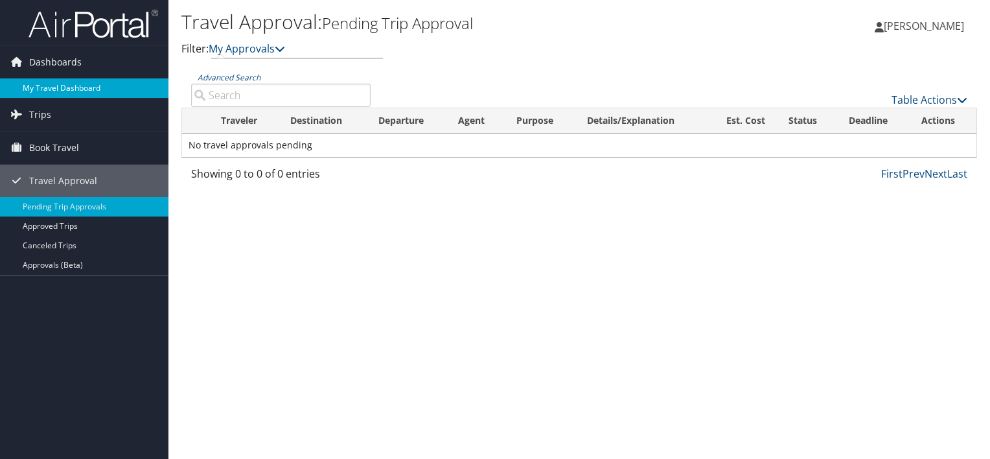
click at [53, 85] on link "My Travel Dashboard" at bounding box center [84, 87] width 168 height 19
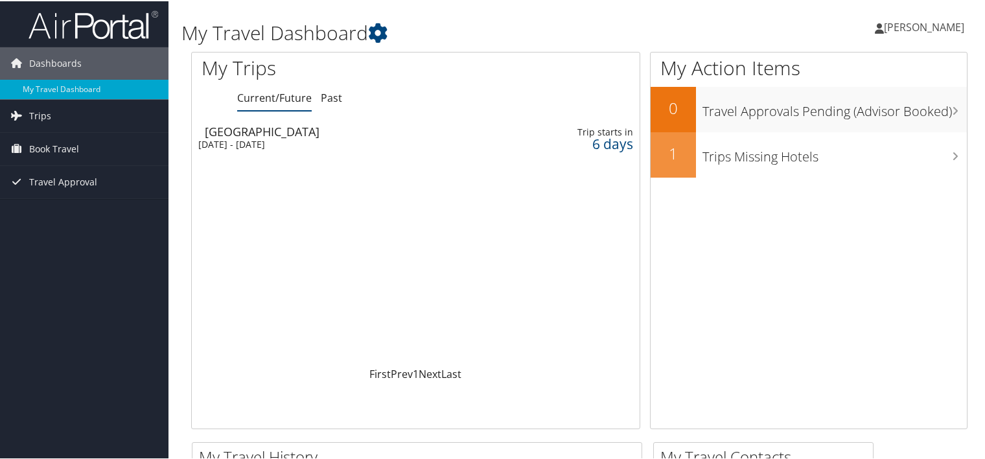
click at [339, 97] on link "Past" at bounding box center [331, 96] width 21 height 14
click at [280, 100] on link "Current/Future" at bounding box center [274, 96] width 74 height 14
